Goal: Navigation & Orientation: Go to known website

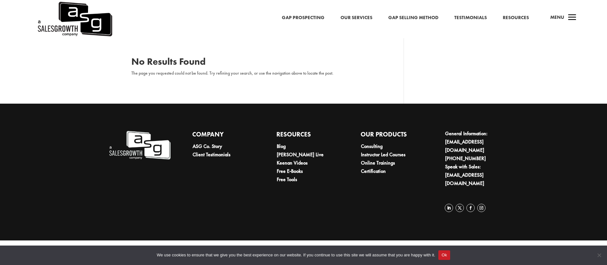
click at [308, 19] on link "Gap Prospecting" at bounding box center [303, 18] width 43 height 8
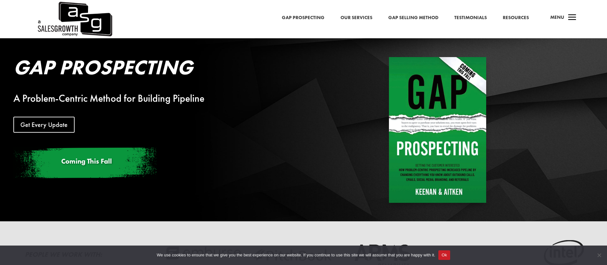
click at [575, 14] on span "a" at bounding box center [572, 17] width 13 height 13
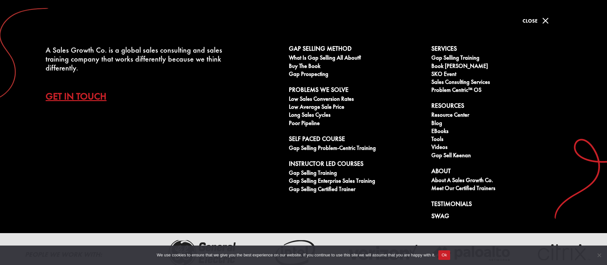
click at [542, 22] on span "M" at bounding box center [545, 20] width 13 height 13
